Goal: Transaction & Acquisition: Obtain resource

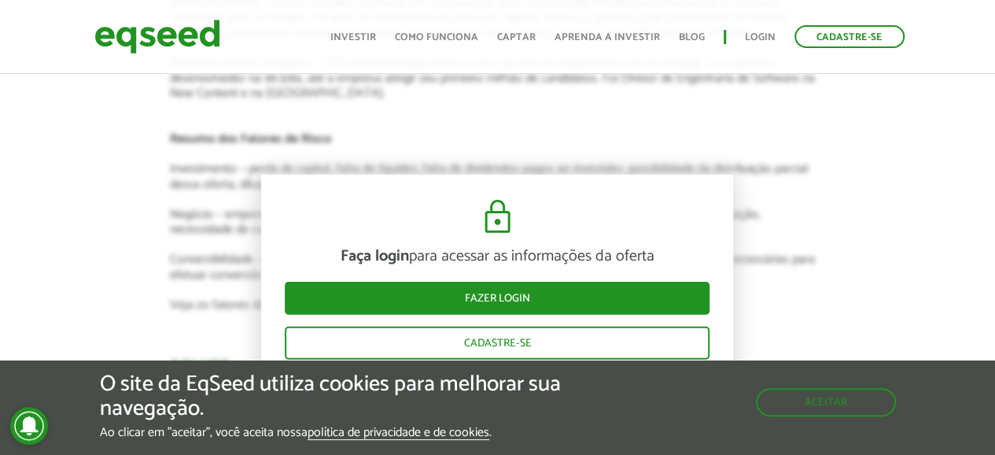
scroll to position [2281, 0]
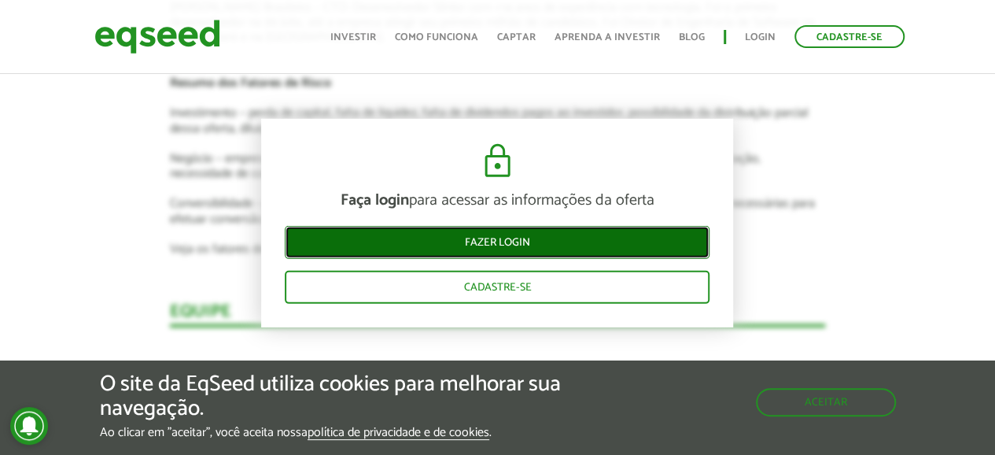
click at [431, 248] on link "Fazer login" at bounding box center [497, 242] width 425 height 33
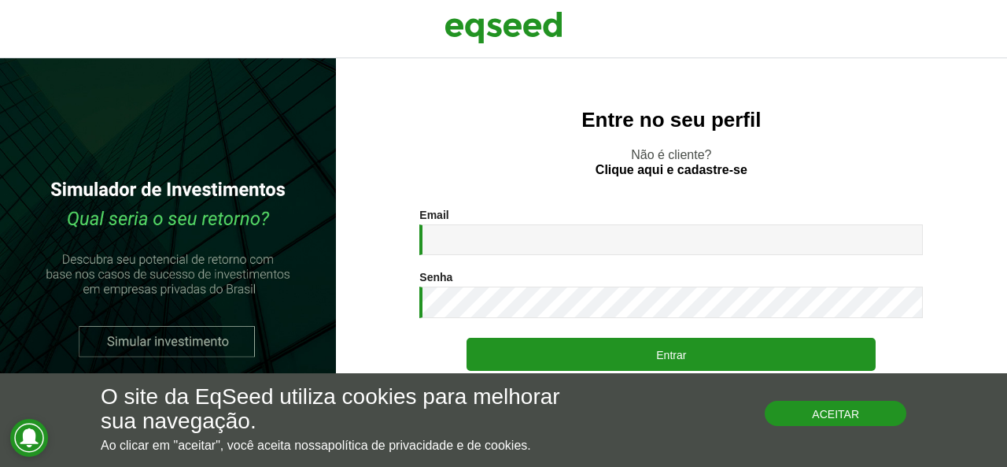
click at [785, 408] on button "Aceitar" at bounding box center [836, 412] width 142 height 25
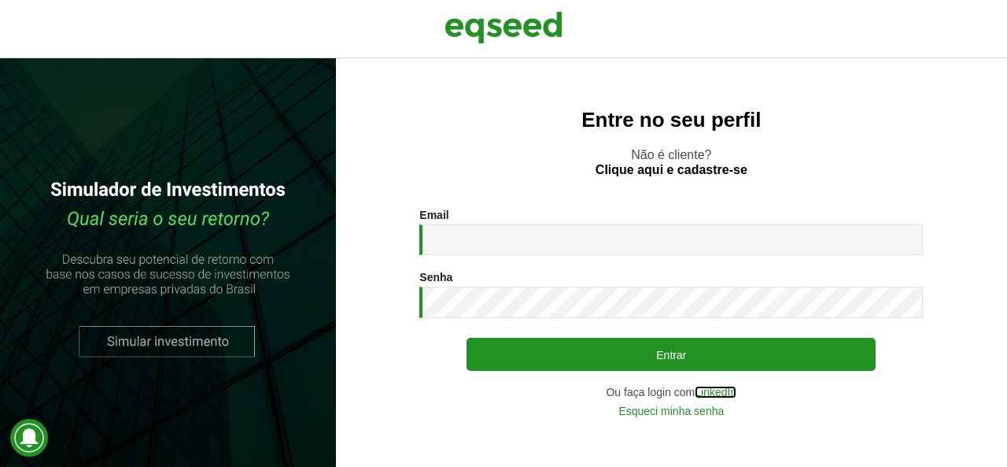
click at [703, 389] on link "LinkedIn" at bounding box center [716, 391] width 42 height 11
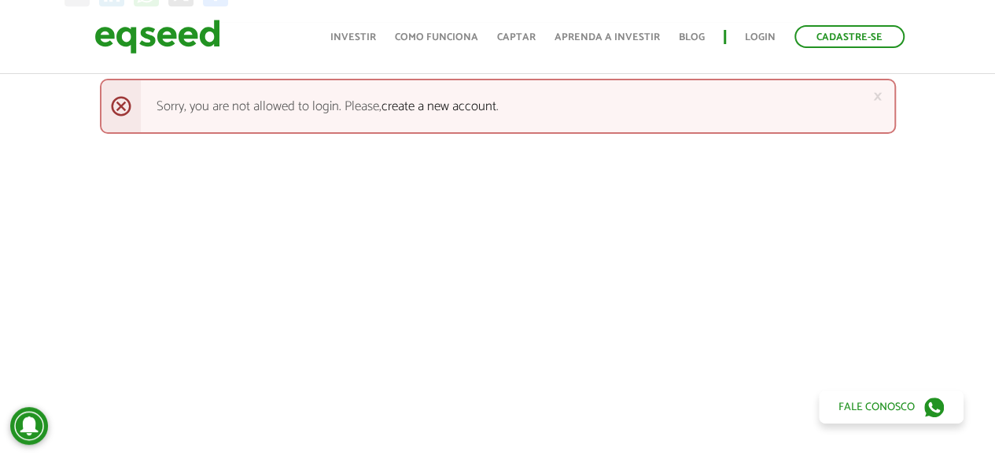
scroll to position [640, 0]
click at [876, 97] on link "×" at bounding box center [877, 96] width 9 height 17
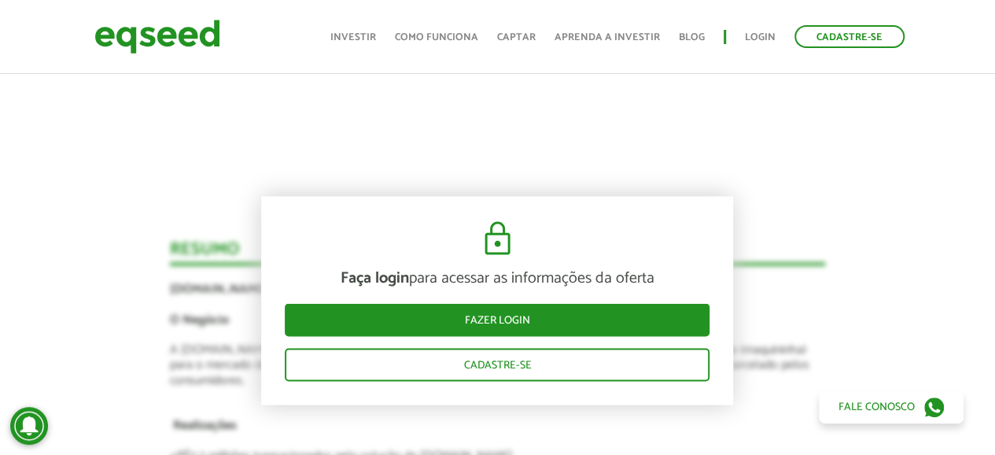
scroll to position [1374, 0]
